Goal: Communication & Community: Answer question/provide support

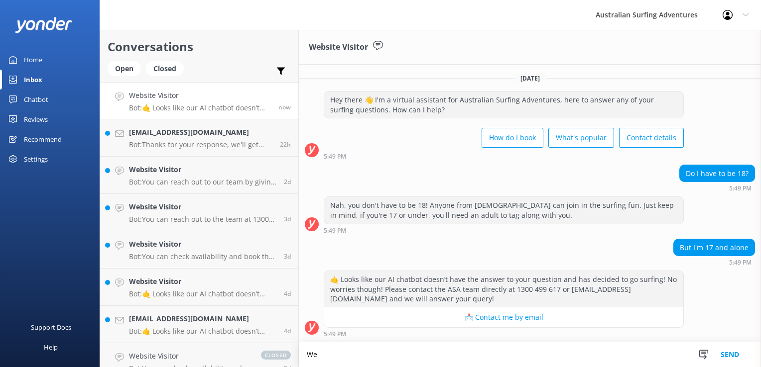
type textarea "W"
type textarea "t"
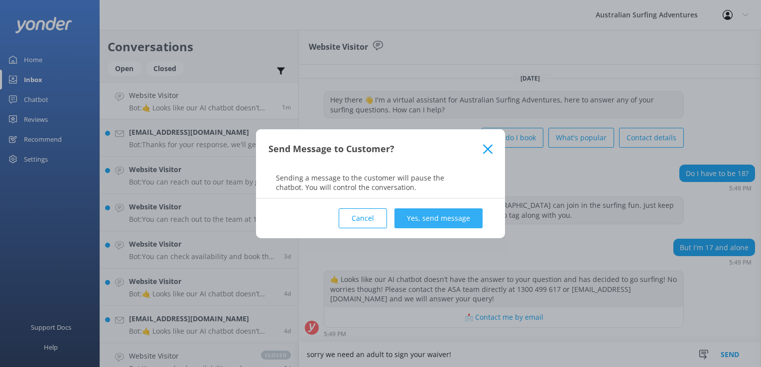
type textarea "sorry we need an adult to sign your waiver!"
click at [464, 217] on button "Yes, send message" at bounding box center [438, 219] width 88 height 20
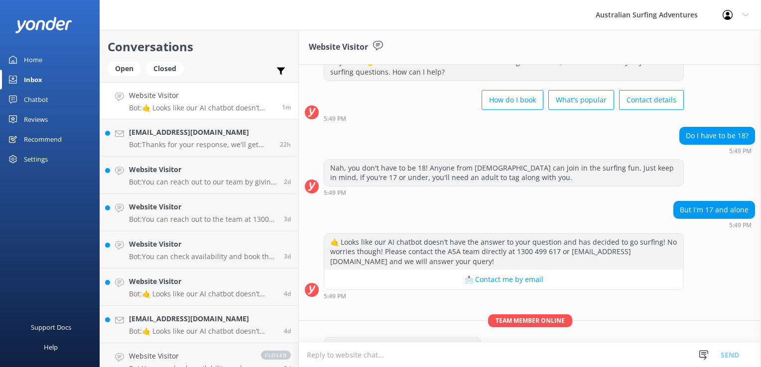
scroll to position [62, 0]
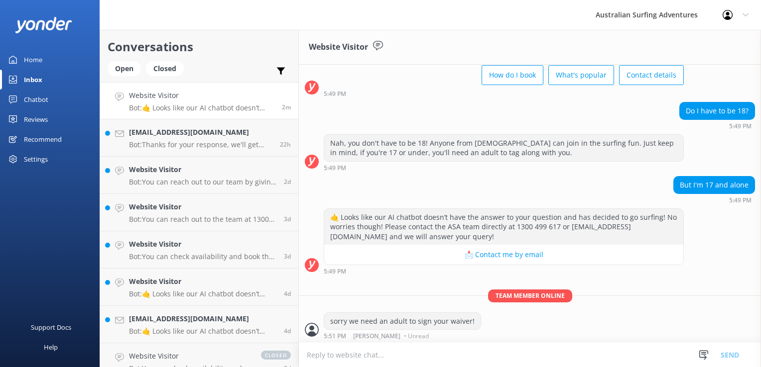
click at [347, 359] on textarea at bounding box center [530, 355] width 462 height 24
type textarea "w"
